Goal: Task Accomplishment & Management: Manage account settings

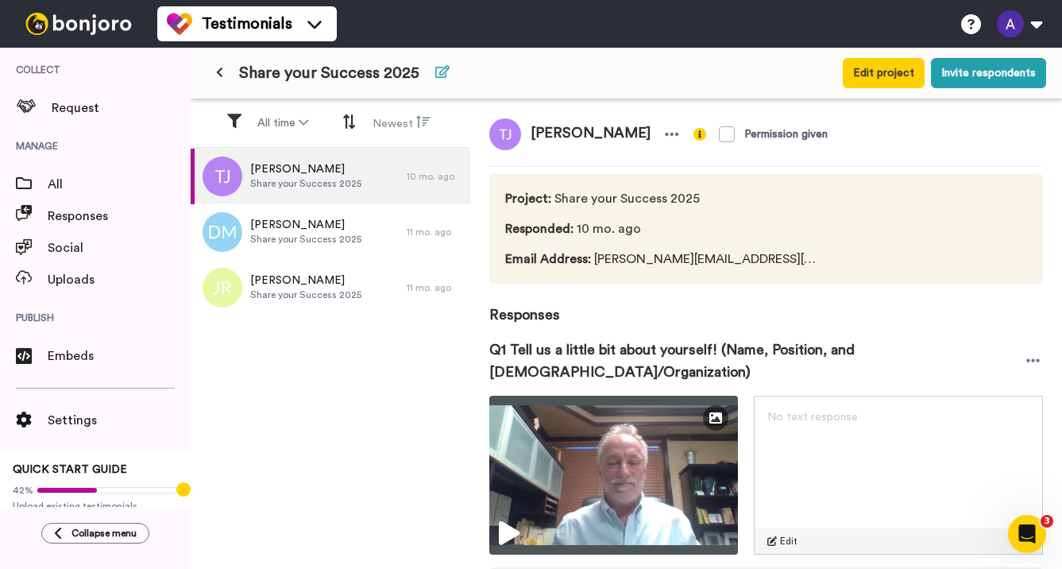
click at [438, 69] on icon at bounding box center [442, 71] width 14 height 13
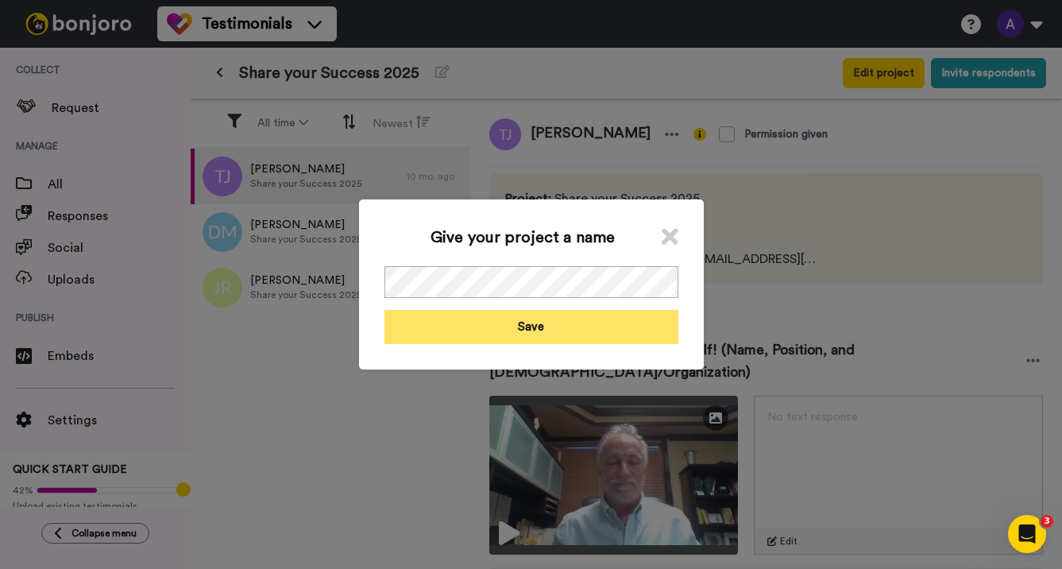
click at [542, 326] on button "Save" at bounding box center [531, 327] width 294 height 34
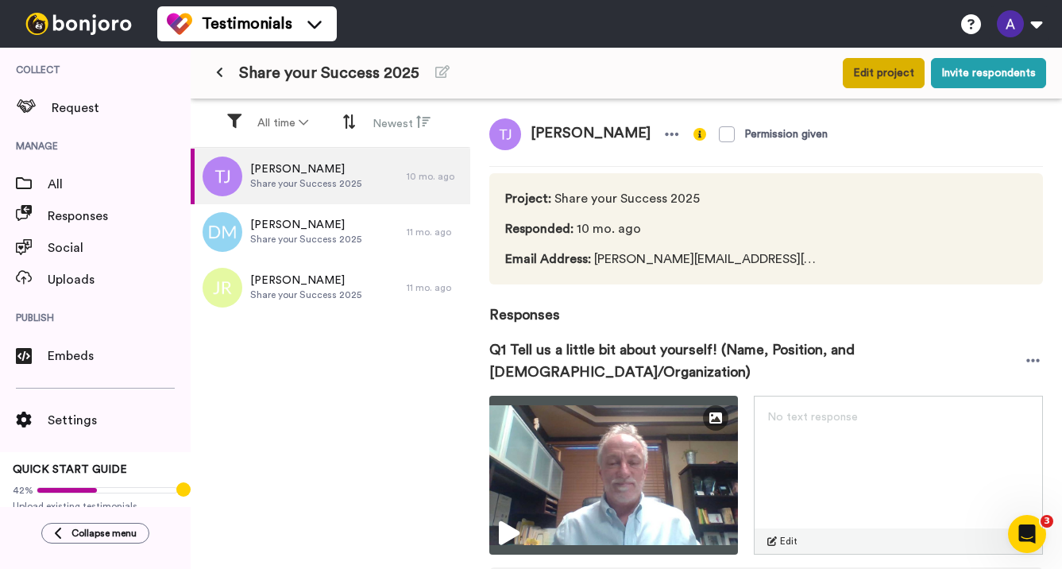
click at [889, 81] on button "Edit project" at bounding box center [884, 73] width 82 height 30
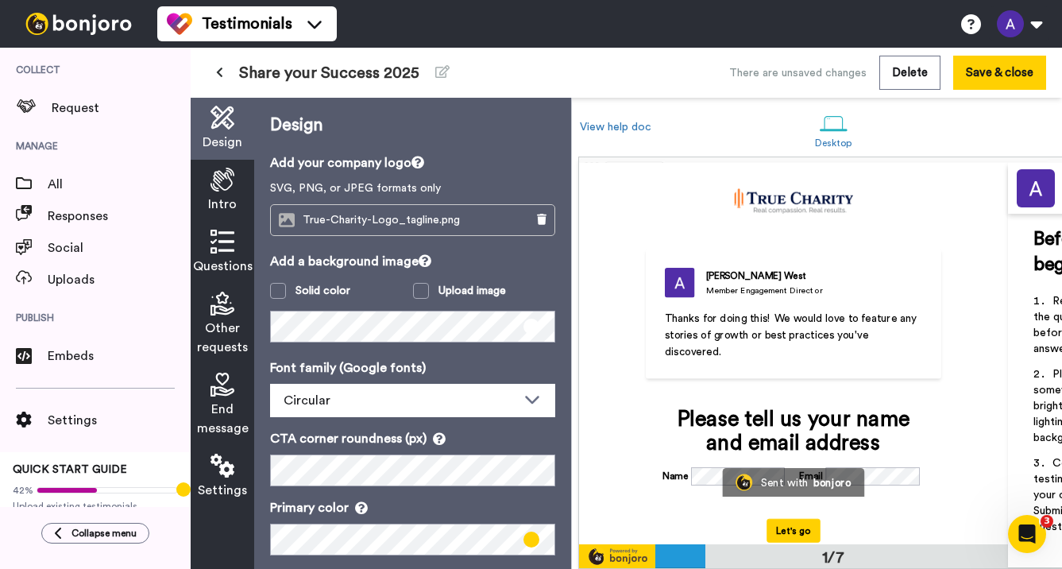
click at [216, 230] on icon at bounding box center [222, 242] width 24 height 24
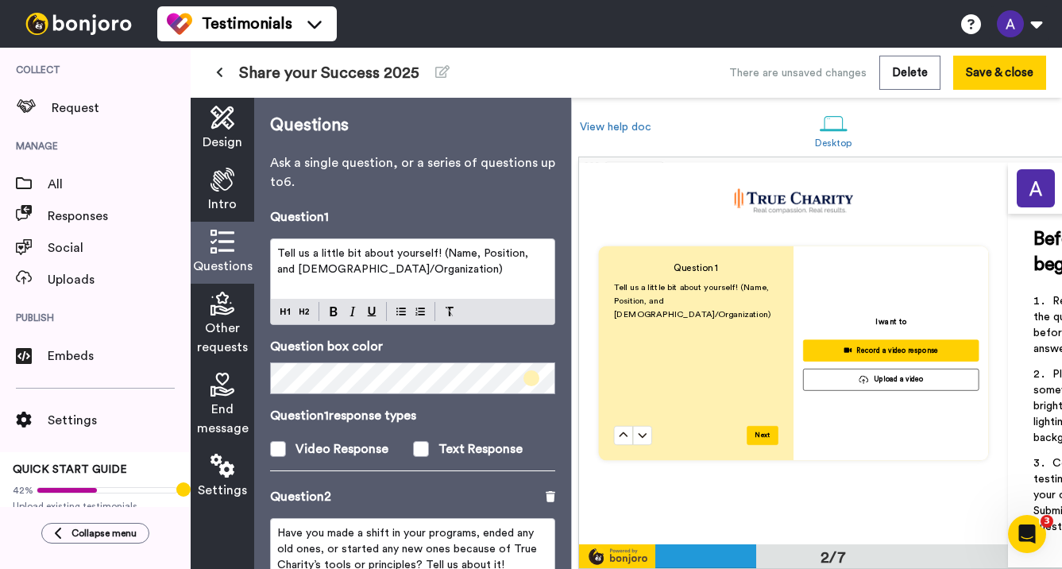
click at [220, 169] on icon at bounding box center [222, 180] width 24 height 24
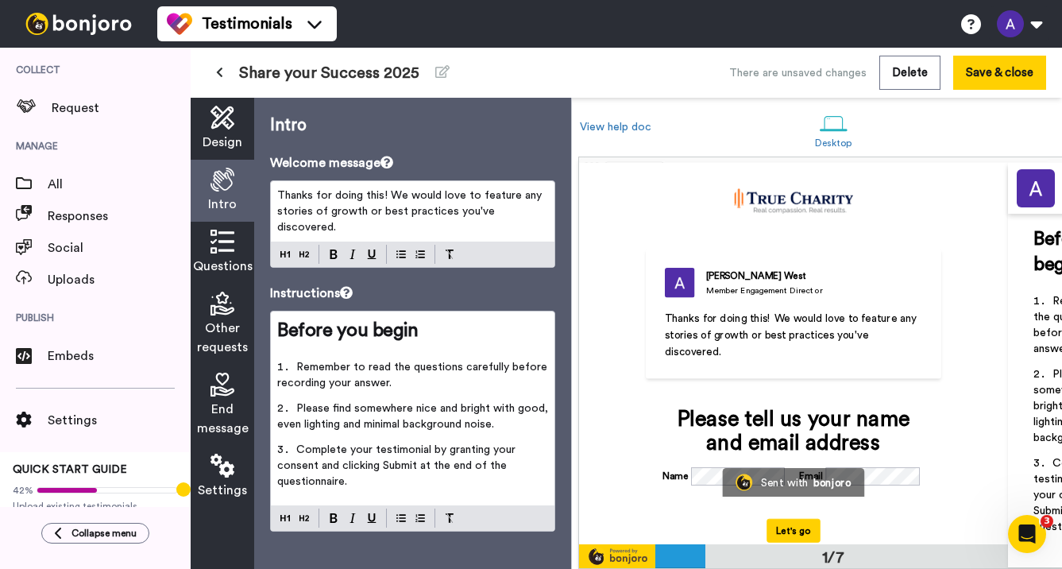
click at [218, 116] on icon at bounding box center [222, 118] width 24 height 24
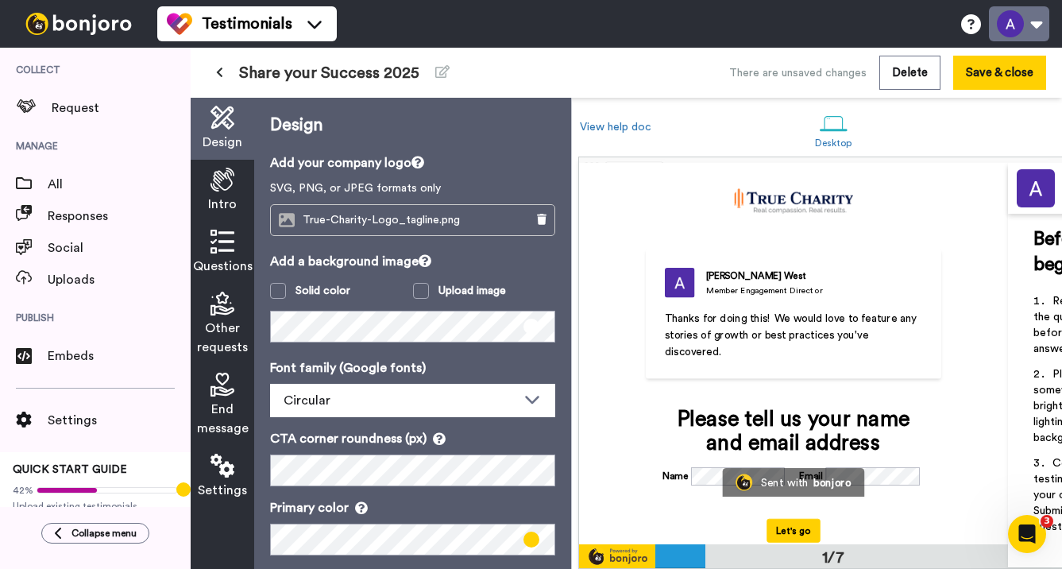
click at [1037, 26] on button at bounding box center [1019, 23] width 60 height 35
click at [516, 70] on div "Share your Success 2025" at bounding box center [374, 73] width 336 height 29
click at [1005, 76] on button "Save & close" at bounding box center [999, 73] width 93 height 34
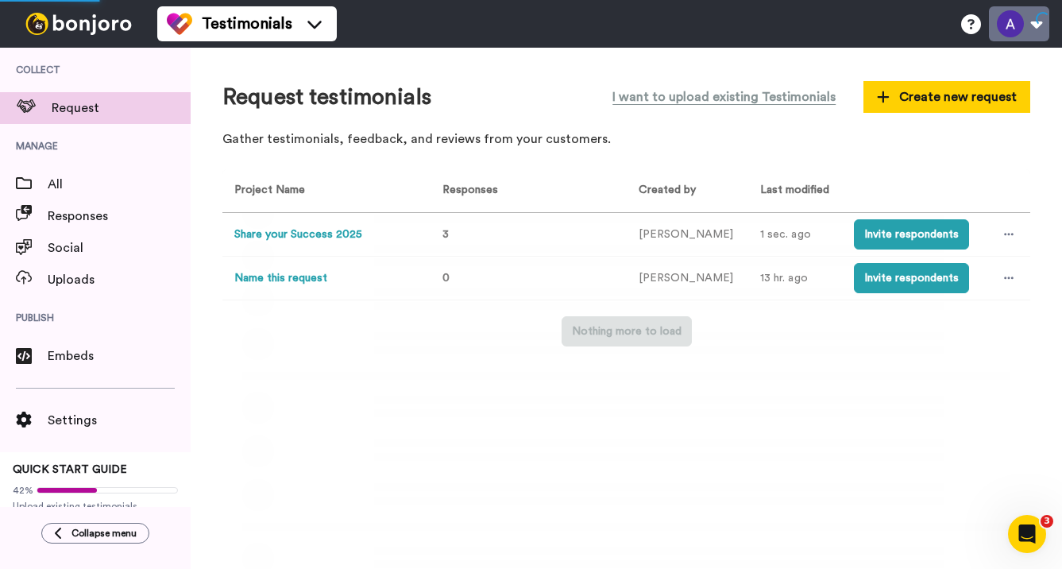
click at [1017, 14] on button at bounding box center [1019, 23] width 60 height 35
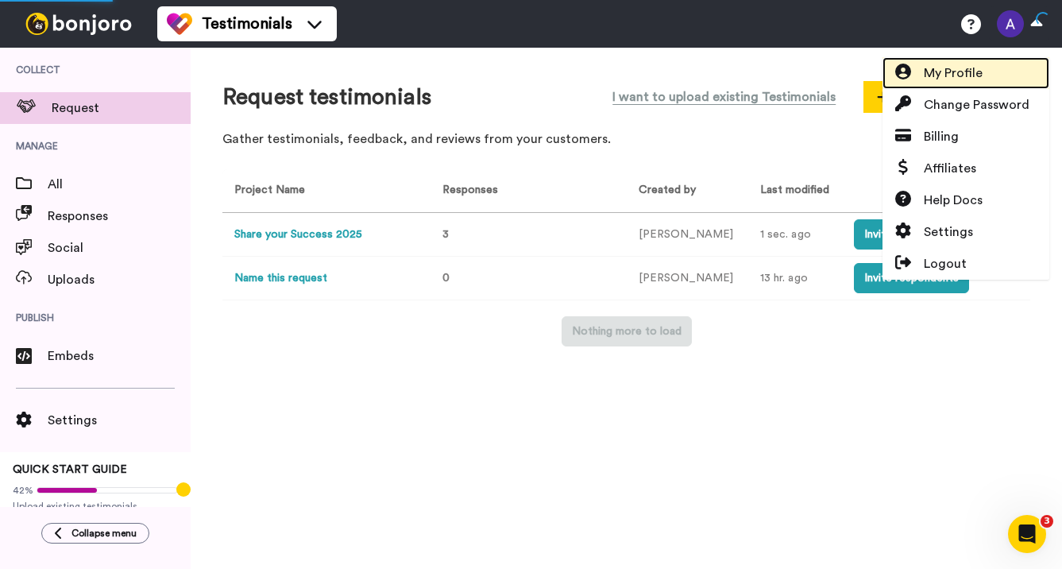
click at [956, 76] on span "My Profile" at bounding box center [953, 73] width 59 height 19
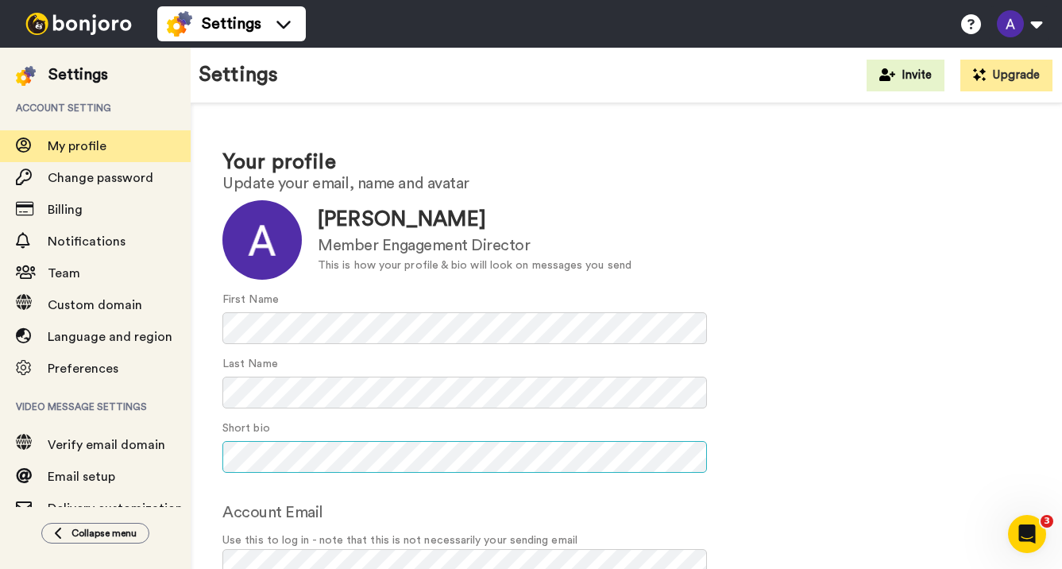
scroll to position [86, 0]
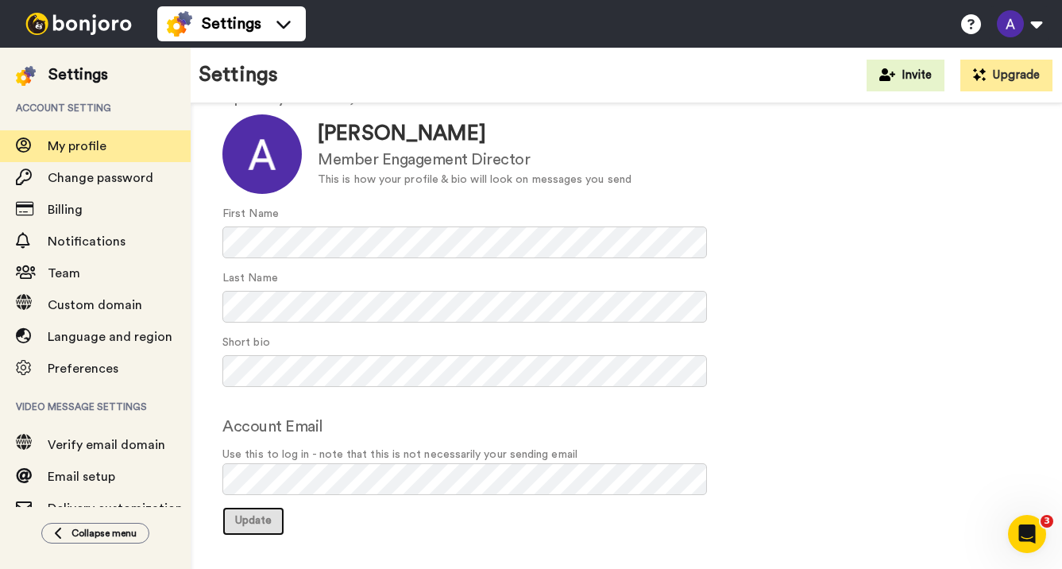
click at [241, 520] on span "Update" at bounding box center [253, 520] width 37 height 11
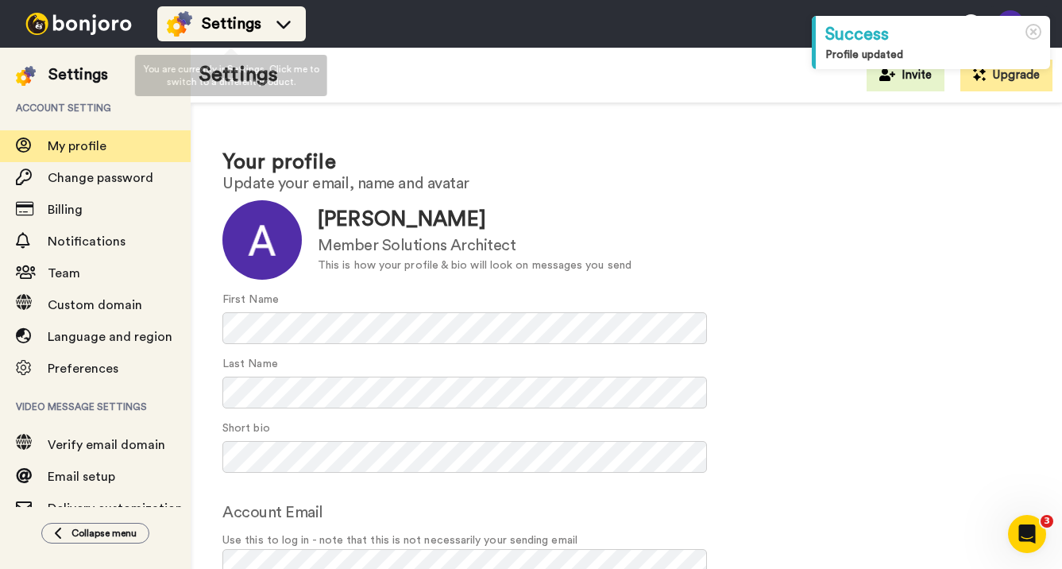
click at [233, 13] on span "Settings" at bounding box center [232, 24] width 60 height 22
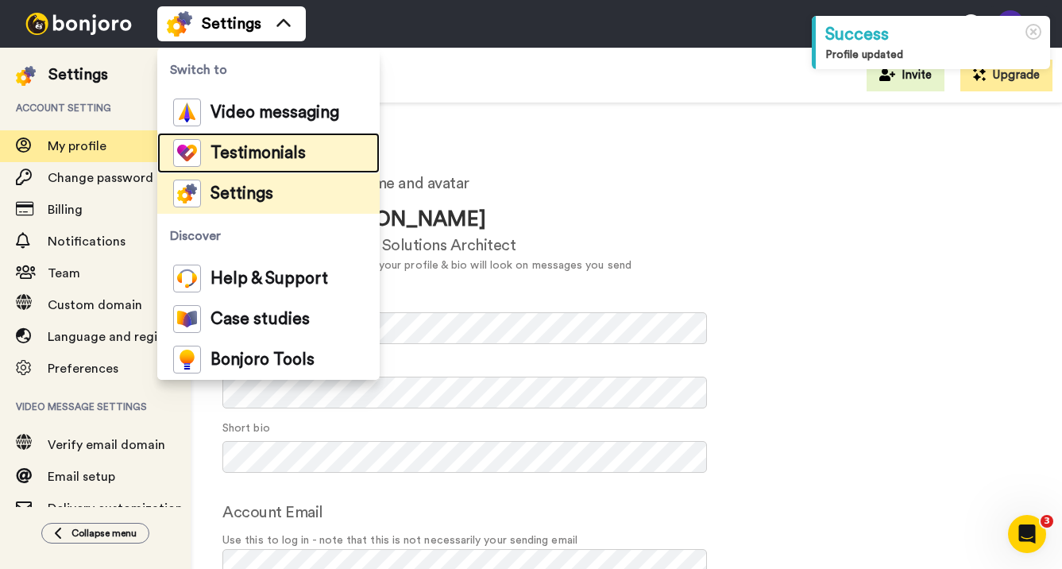
click at [237, 149] on span "Testimonials" at bounding box center [257, 153] width 95 height 16
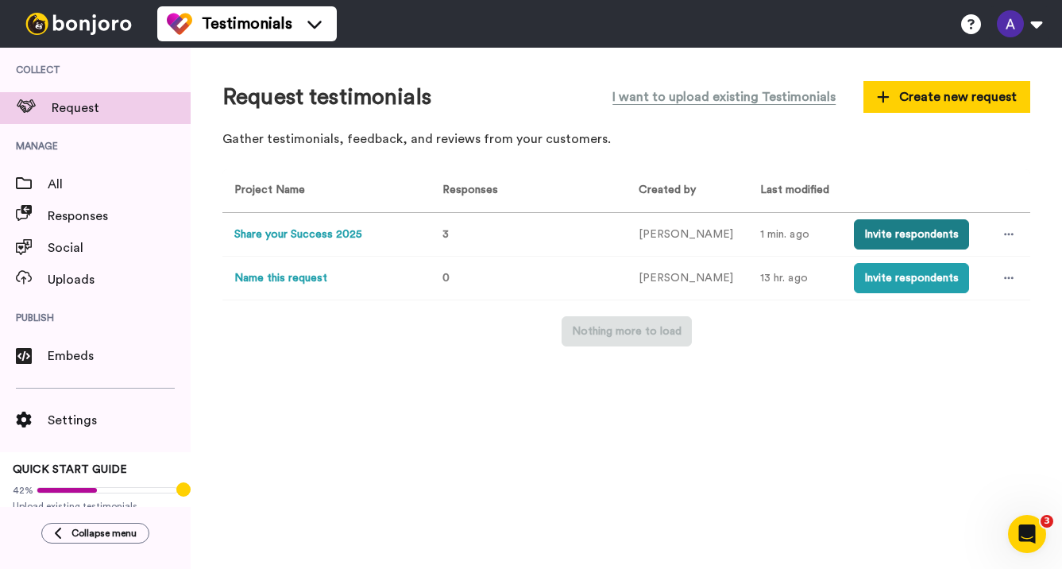
click at [885, 234] on button "Invite respondents" at bounding box center [911, 234] width 115 height 30
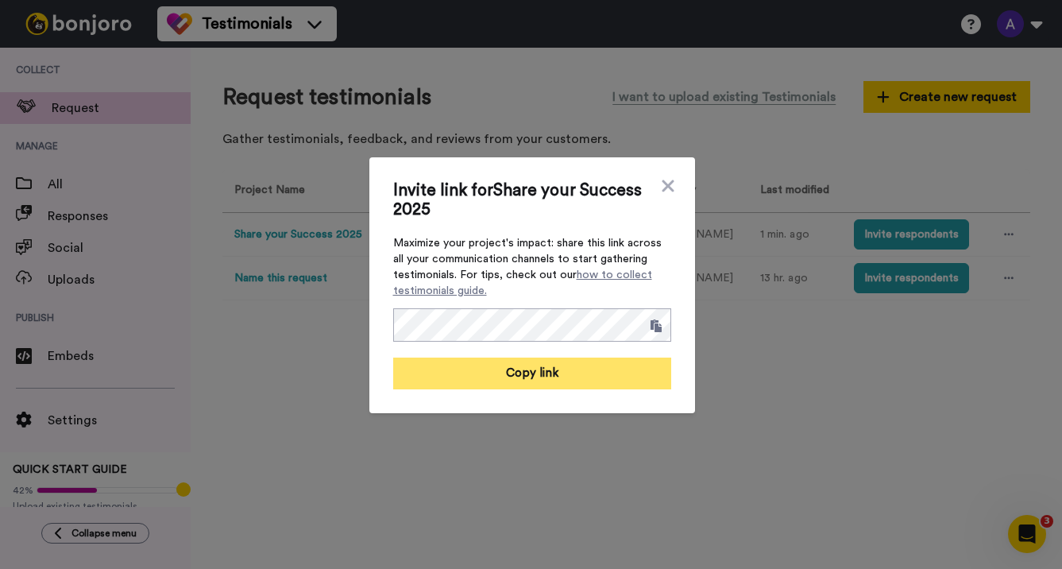
click at [536, 374] on button "Copy link" at bounding box center [532, 373] width 278 height 32
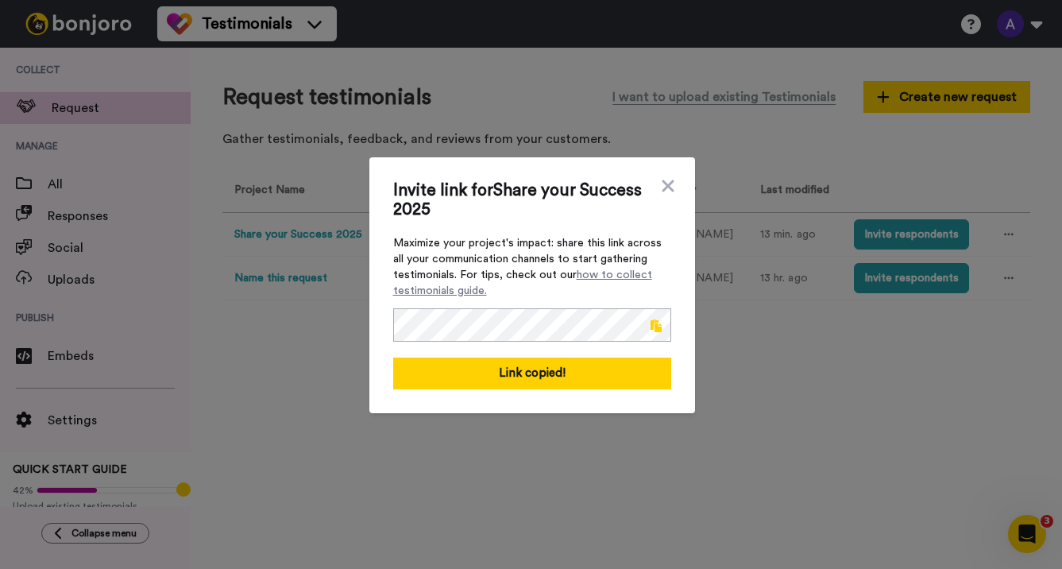
click at [676, 184] on div "Invite link for Share your Success 2025 Maximize your project's impact: share t…" at bounding box center [532, 285] width 326 height 256
click at [658, 184] on div "Invite link for Share your Success 2025 Maximize your project's impact: share t…" at bounding box center [532, 285] width 278 height 208
click at [665, 184] on icon at bounding box center [668, 185] width 12 height 12
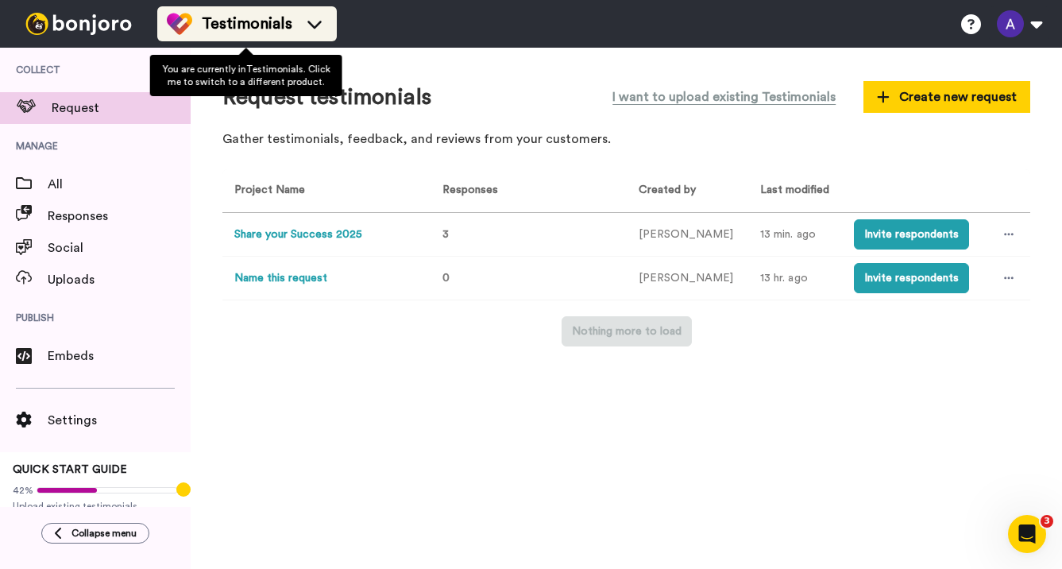
click at [320, 10] on li "Testimonials" at bounding box center [246, 23] width 179 height 35
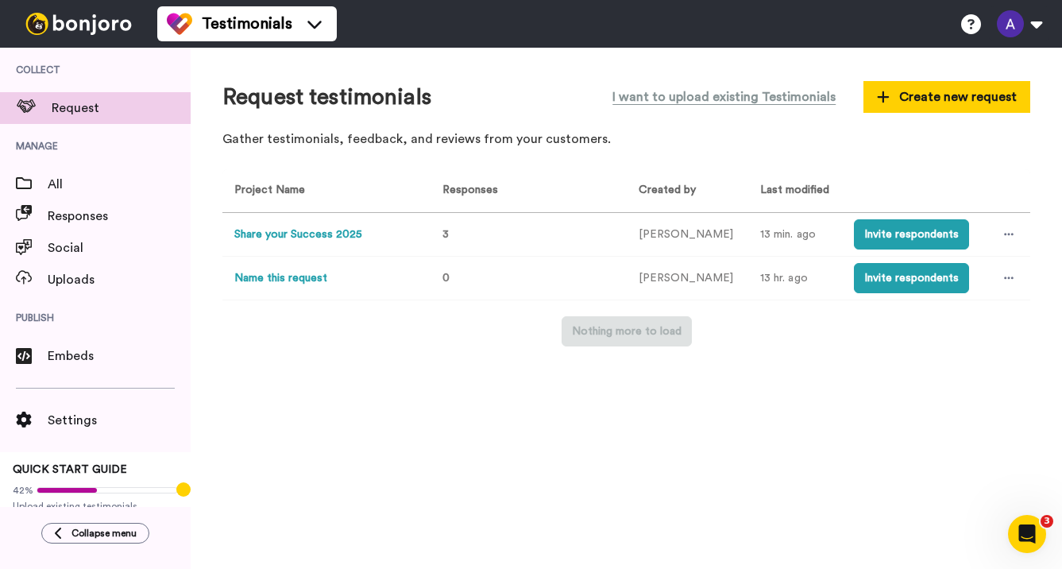
click at [466, 474] on div "Request testimonials I want to upload existing Testimonials Create new request …" at bounding box center [626, 308] width 871 height 521
